Goal: Task Accomplishment & Management: Manage account settings

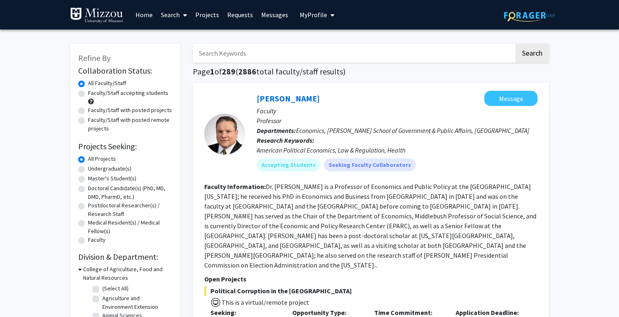
click at [223, 52] on input "Search Keywords" at bounding box center [354, 53] width 322 height 19
type input "[PERSON_NAME]"
click at [516, 44] on button "Search" at bounding box center [533, 53] width 34 height 19
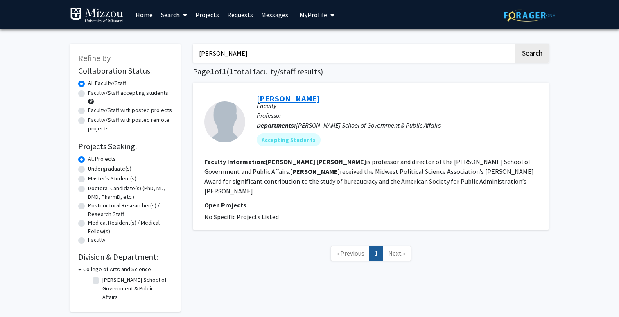
click at [276, 99] on link "[PERSON_NAME]" at bounding box center [288, 98] width 63 height 10
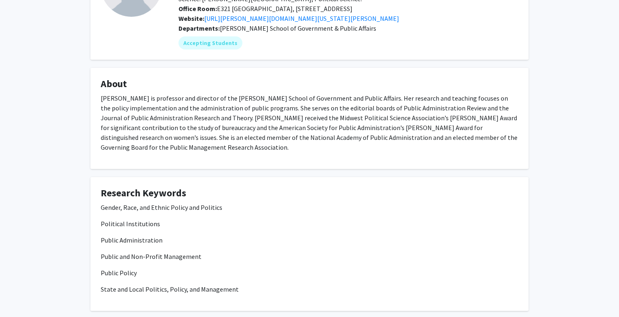
scroll to position [111, 0]
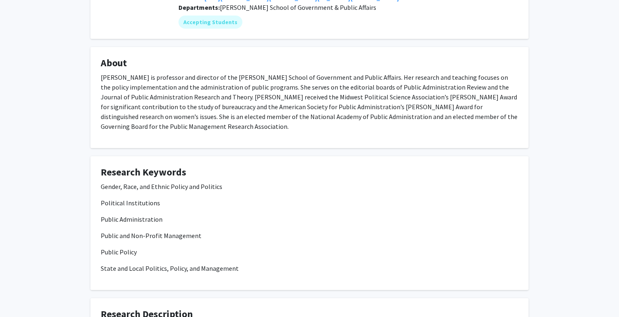
click at [408, 220] on p "Public Administration" at bounding box center [310, 220] width 418 height 10
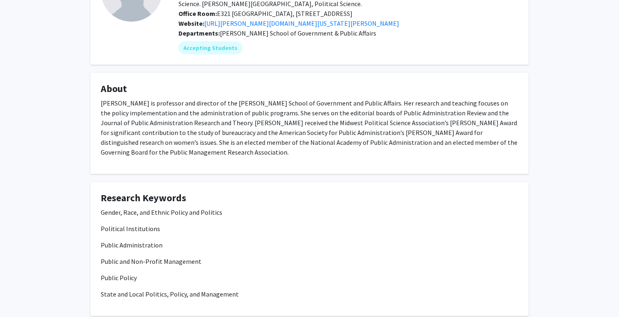
scroll to position [85, 0]
click at [177, 200] on h4 "Research Keywords" at bounding box center [310, 199] width 418 height 12
click at [190, 197] on h4 "Research Keywords" at bounding box center [310, 199] width 418 height 12
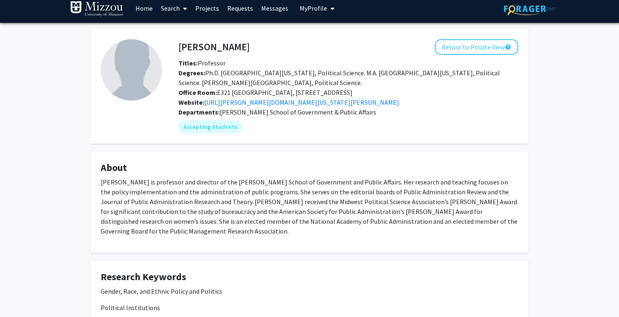
scroll to position [0, 0]
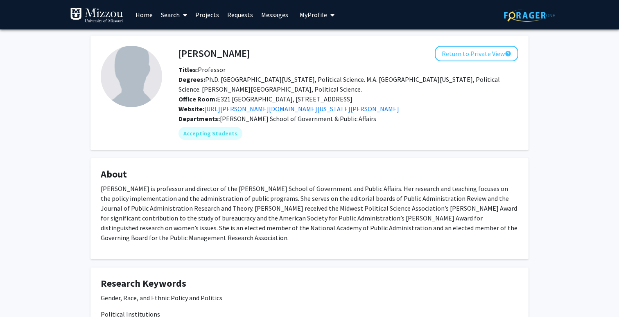
click at [327, 16] on span "My profile dropdown to access profile and logout" at bounding box center [330, 15] width 7 height 29
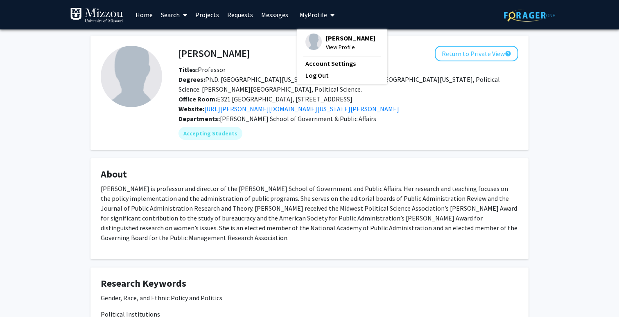
click at [335, 47] on span "View Profile" at bounding box center [351, 47] width 50 height 9
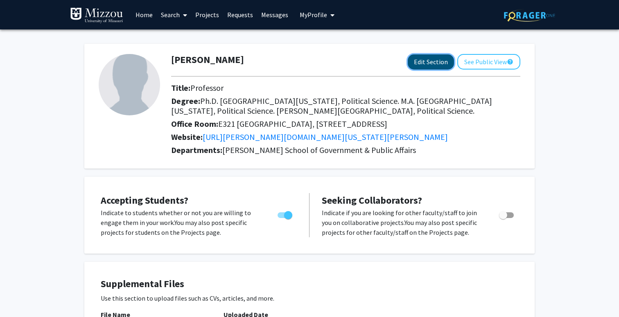
click at [428, 62] on button "Edit Section" at bounding box center [431, 61] width 46 height 15
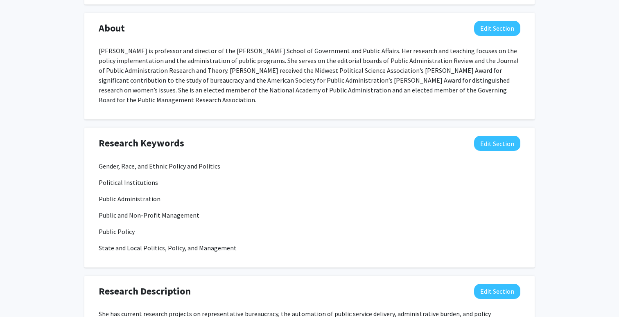
scroll to position [478, 0]
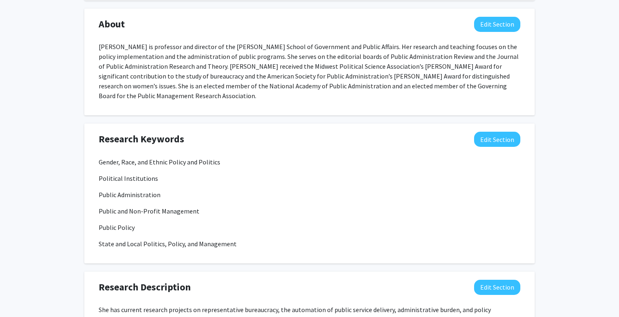
click at [225, 157] on p "Gender, Race, and Ethnic Policy and Politics" at bounding box center [310, 162] width 422 height 10
click at [491, 132] on button "Edit Section" at bounding box center [497, 139] width 46 height 15
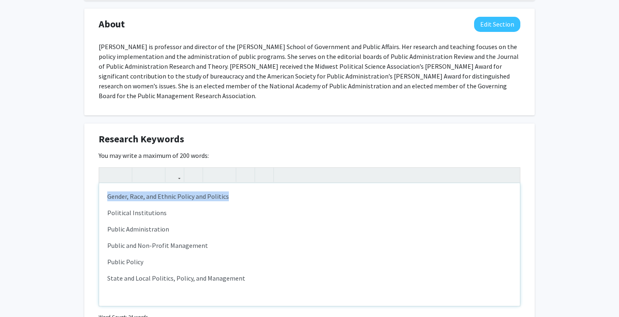
drag, startPoint x: 232, startPoint y: 188, endPoint x: 99, endPoint y: 185, distance: 132.7
click at [99, 185] on div "Gender, Race, and Ethnic Policy and Politics Political Institutions Public Admi…" at bounding box center [309, 244] width 421 height 123
type textarea "<p>Artificial Intelligence and Public Services&nbsp;</p><p>Political Institutio…"
click at [232, 241] on p "Public and Non-Profit Management" at bounding box center [309, 246] width 405 height 10
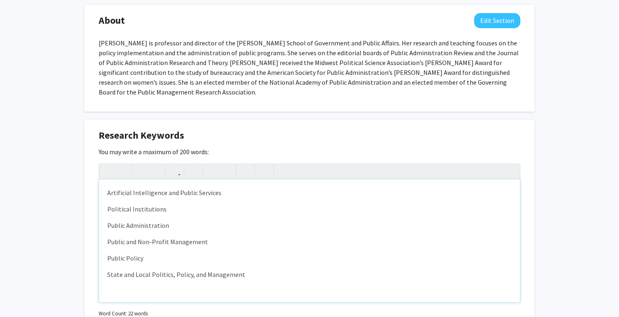
scroll to position [485, 0]
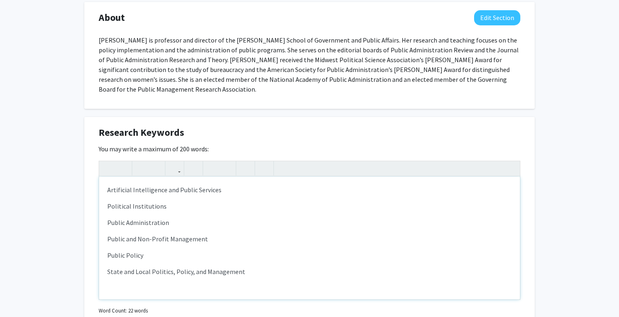
click at [144, 251] on p "Public Policy" at bounding box center [309, 256] width 405 height 10
click at [246, 267] on p "State and Local Politics, Policy, and Management" at bounding box center [309, 272] width 405 height 10
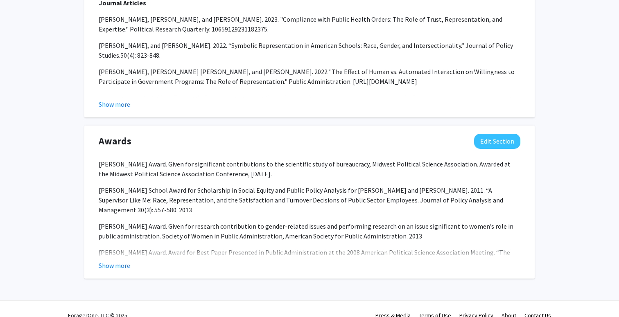
scroll to position [953, 0]
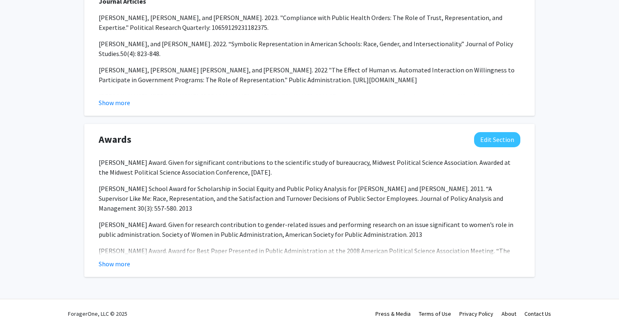
click at [276, 261] on div "Awards Edit Section [PERSON_NAME] Award. Given for significant contributions to…" at bounding box center [309, 200] width 451 height 153
click at [294, 306] on div "ForagerOne, LLC © 2025 Press & Media Terms of Use Privacy Policy About Contact …" at bounding box center [309, 314] width 491 height 29
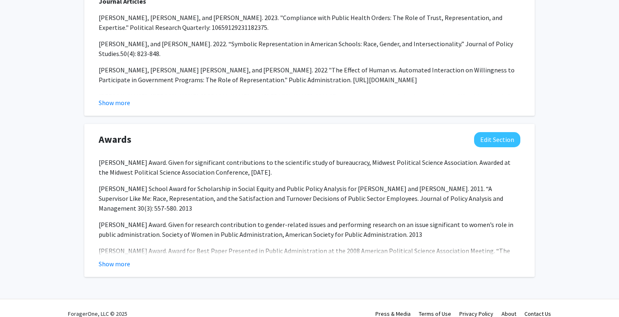
click at [347, 246] on p "[PERSON_NAME] Award. Award for Best Paper Presented in Public Administration at…" at bounding box center [310, 256] width 422 height 20
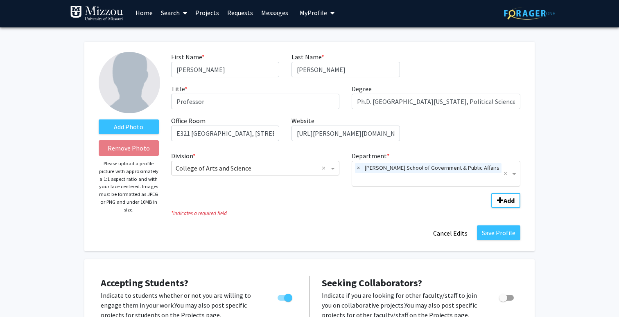
scroll to position [0, 0]
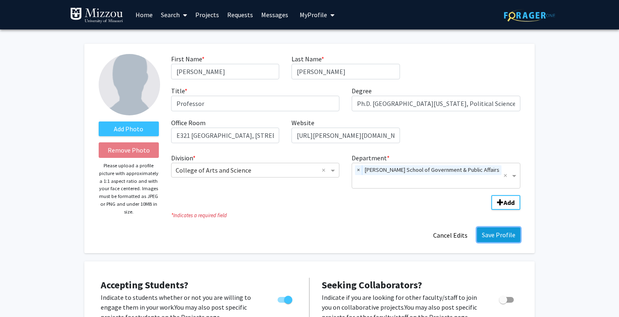
click at [501, 228] on button "Save Profile" at bounding box center [498, 235] width 43 height 15
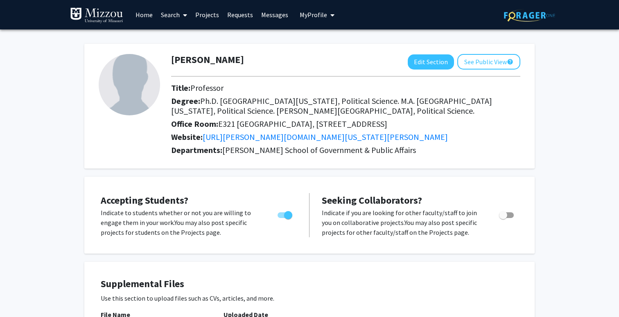
click at [490, 61] on button "See Public View help" at bounding box center [488, 62] width 63 height 16
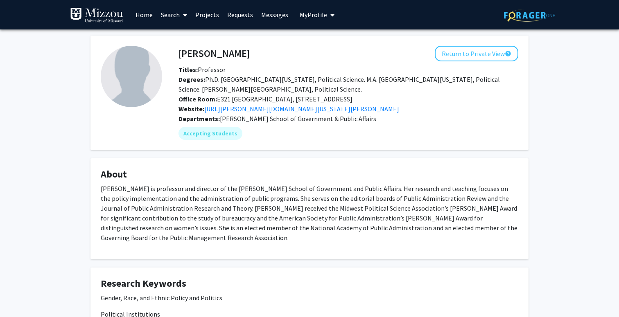
click at [474, 54] on button "Return to Private View help" at bounding box center [477, 54] width 84 height 16
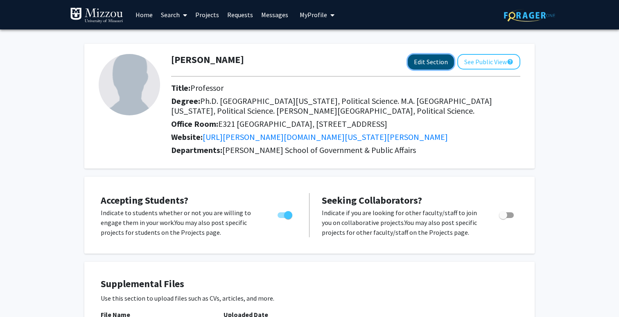
click at [427, 64] on button "Edit Section" at bounding box center [431, 61] width 46 height 15
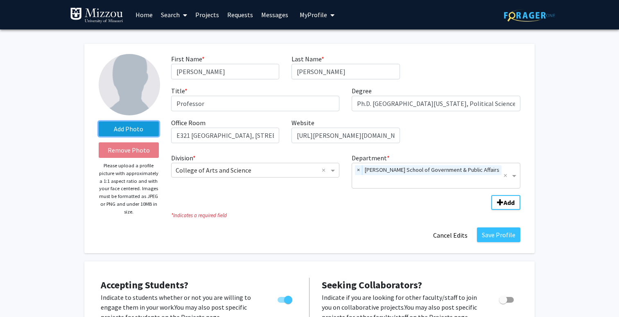
click at [121, 128] on label "Add Photo" at bounding box center [129, 129] width 60 height 15
click at [0, 0] on input "Add Photo" at bounding box center [0, 0] width 0 height 0
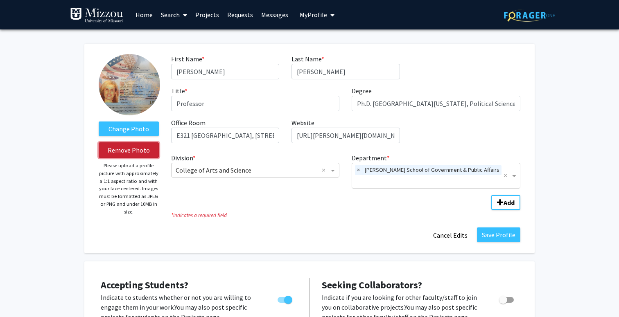
click at [134, 151] on button "Remove Photo" at bounding box center [129, 151] width 60 height 16
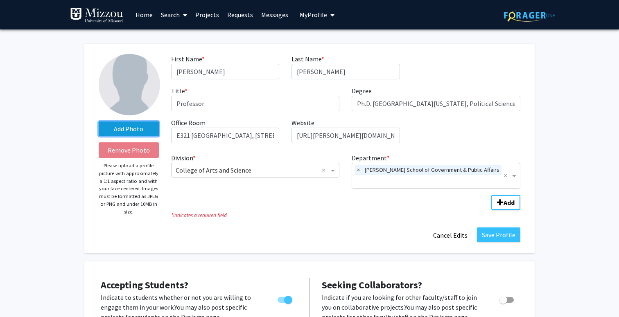
click at [125, 127] on label "Add Photo" at bounding box center [129, 129] width 60 height 15
click at [0, 0] on input "Add Photo" at bounding box center [0, 0] width 0 height 0
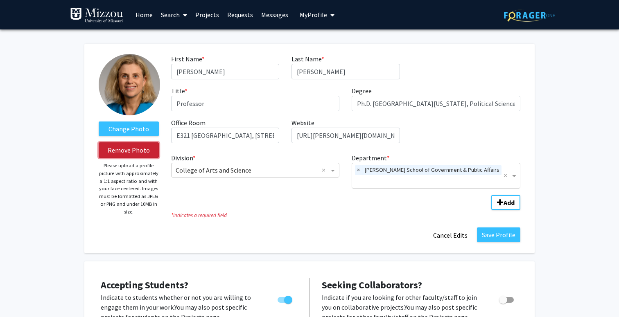
click at [135, 150] on button "Remove Photo" at bounding box center [129, 151] width 60 height 16
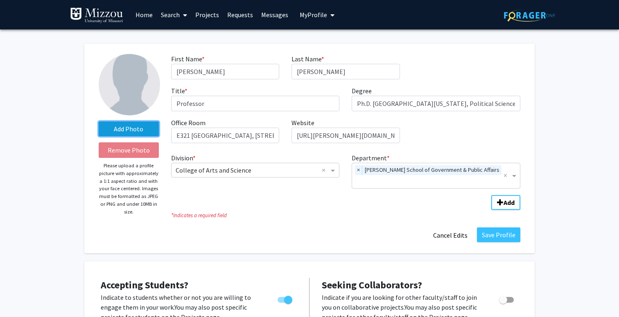
click at [129, 129] on label "Add Photo" at bounding box center [129, 129] width 60 height 15
click at [0, 0] on input "Add Photo" at bounding box center [0, 0] width 0 height 0
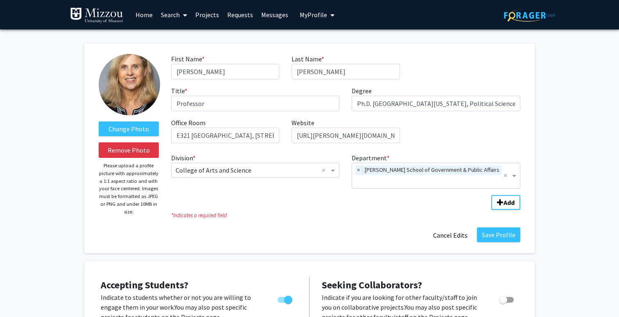
click at [129, 85] on img at bounding box center [129, 84] width 61 height 61
click at [503, 228] on button "Save Profile" at bounding box center [498, 235] width 43 height 15
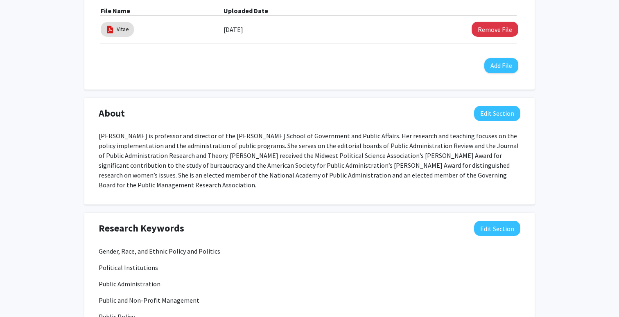
scroll to position [321, 0]
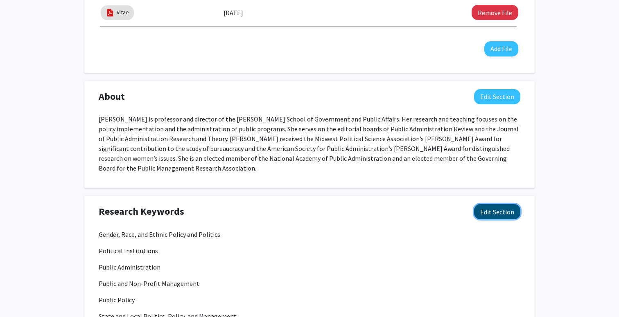
click at [500, 214] on button "Edit Section" at bounding box center [497, 211] width 46 height 15
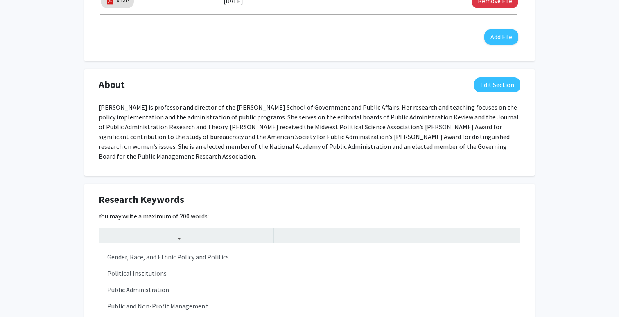
scroll to position [387, 0]
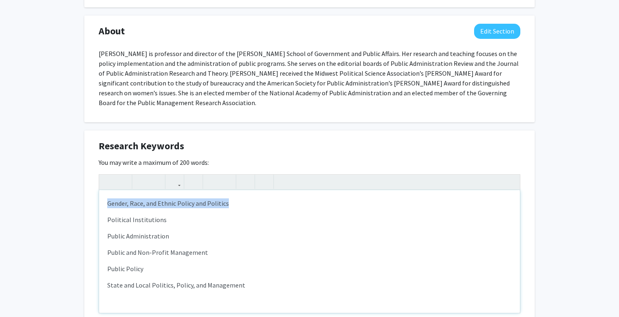
drag, startPoint x: 231, startPoint y: 205, endPoint x: 82, endPoint y: 204, distance: 149.5
click at [99, 204] on div "Gender, Race, and Ethnic Policy and Politics Political Institutions Public Admi…" at bounding box center [309, 251] width 421 height 123
type textarea "<p>Use of Artificial Intelligence in Public Programs&nbsp;</p><p>Political Inst…"
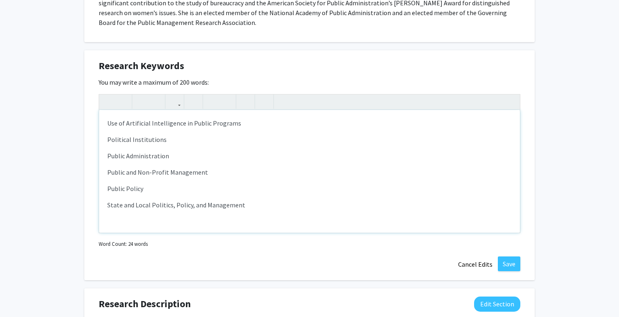
scroll to position [491, 0]
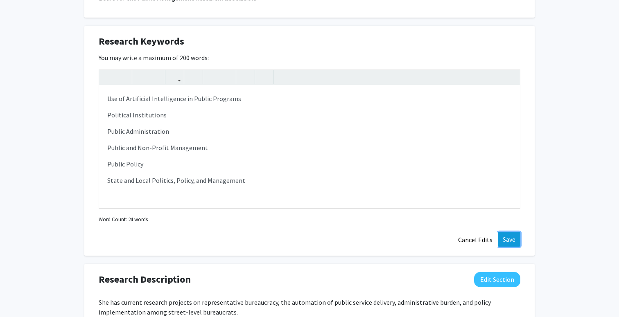
click at [514, 239] on button "Save" at bounding box center [509, 239] width 23 height 15
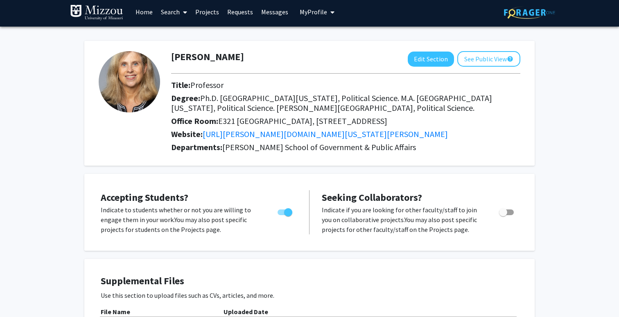
scroll to position [0, 0]
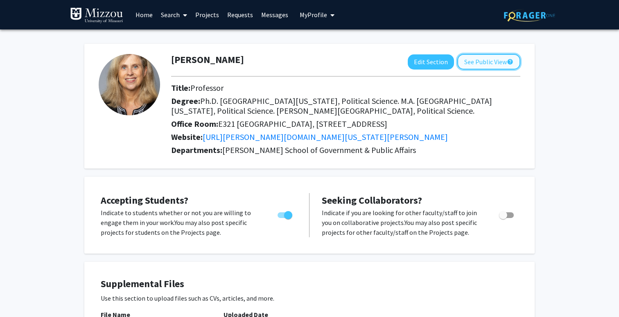
click at [495, 61] on button "See Public View help" at bounding box center [488, 62] width 63 height 16
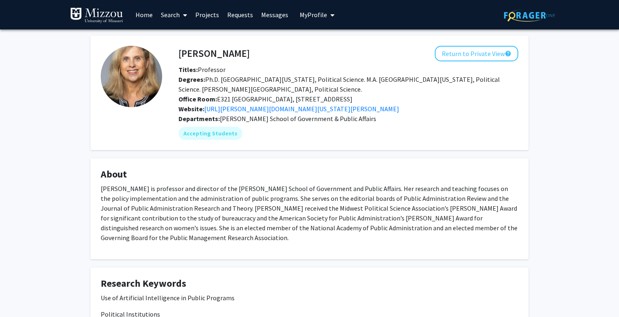
click at [208, 15] on link "Projects" at bounding box center [207, 14] width 32 height 29
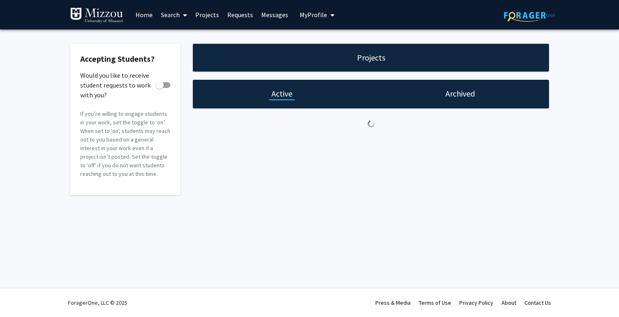
checkbox input "true"
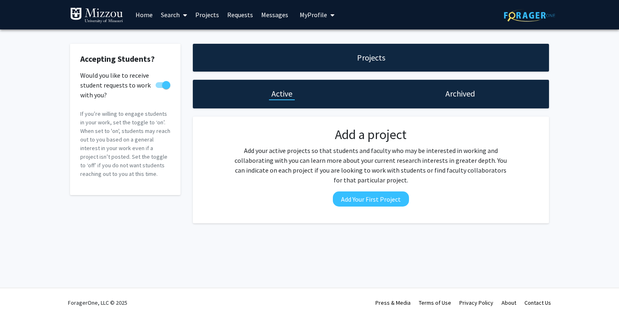
click at [233, 15] on link "Requests" at bounding box center [240, 14] width 34 height 29
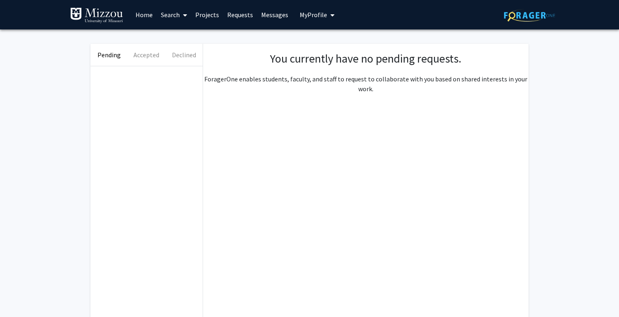
click at [149, 14] on link "Home" at bounding box center [143, 14] width 25 height 29
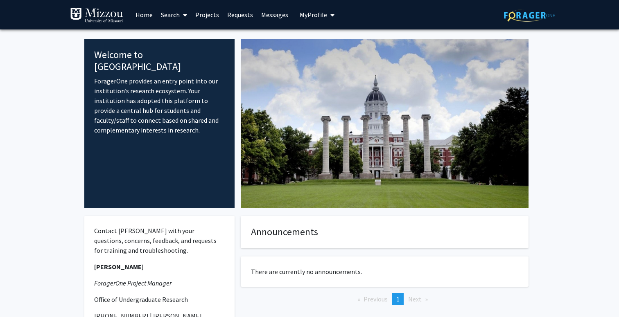
click at [169, 15] on link "Search" at bounding box center [174, 14] width 34 height 29
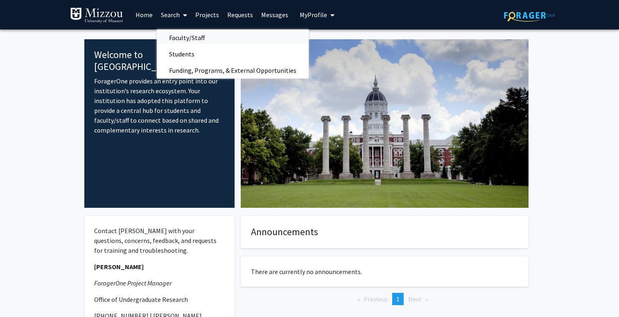
click at [192, 35] on span "Faculty/Staff" at bounding box center [187, 37] width 60 height 16
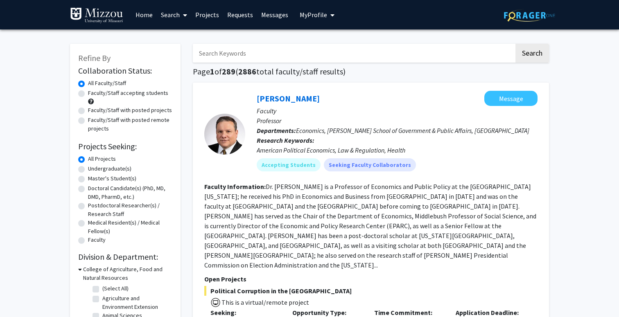
click at [219, 55] on input "Search Keywords" at bounding box center [354, 53] width 322 height 19
click at [516, 44] on button "Search" at bounding box center [533, 53] width 34 height 19
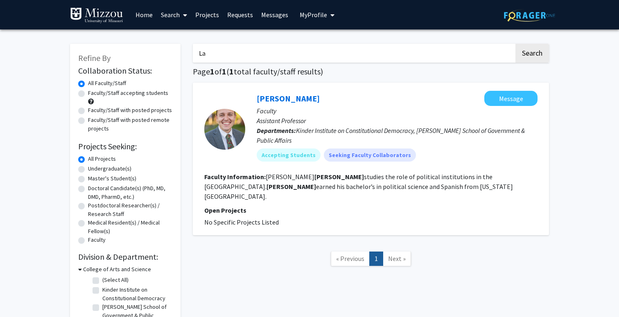
type input "L"
click at [516, 44] on button "Search" at bounding box center [533, 53] width 34 height 19
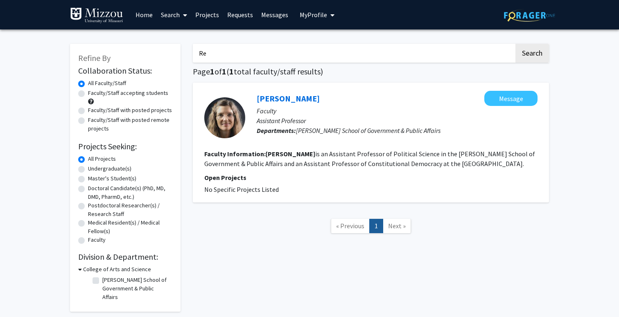
type input "R"
type input "Ikuta"
click at [532, 54] on button "Search" at bounding box center [533, 53] width 34 height 19
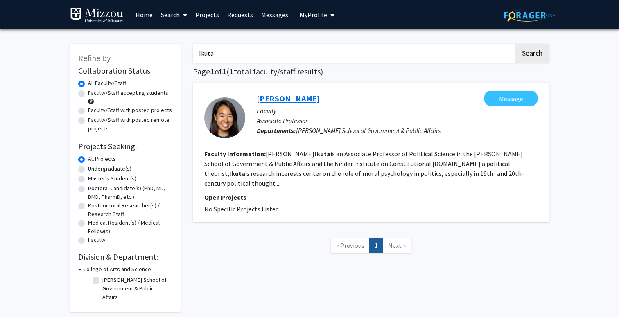
click at [271, 100] on link "[PERSON_NAME]" at bounding box center [288, 98] width 63 height 10
